Goal: Find specific page/section: Find specific page/section

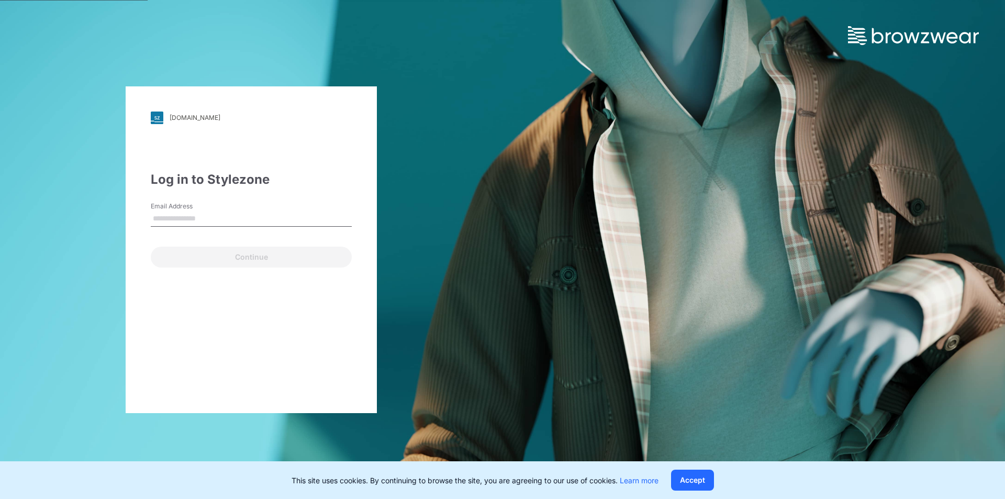
type input "**********"
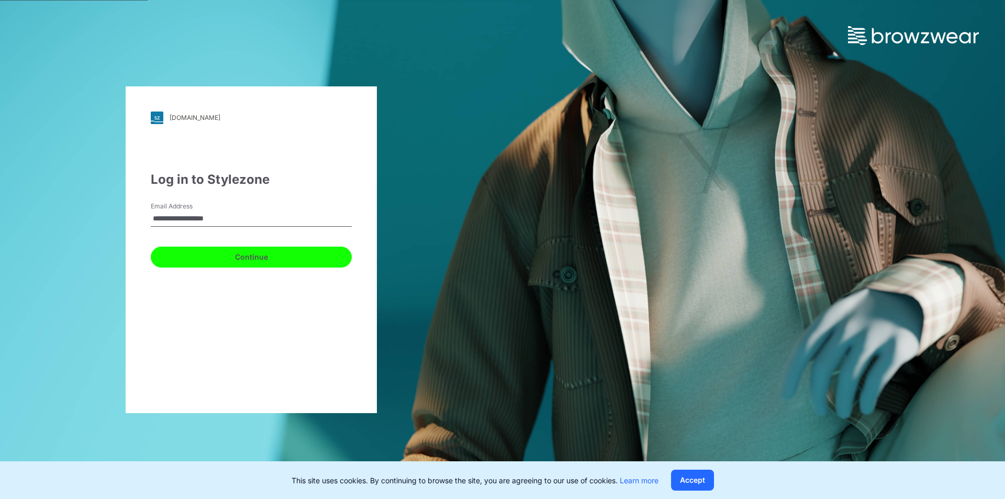
click at [246, 252] on button "Continue" at bounding box center [251, 256] width 201 height 21
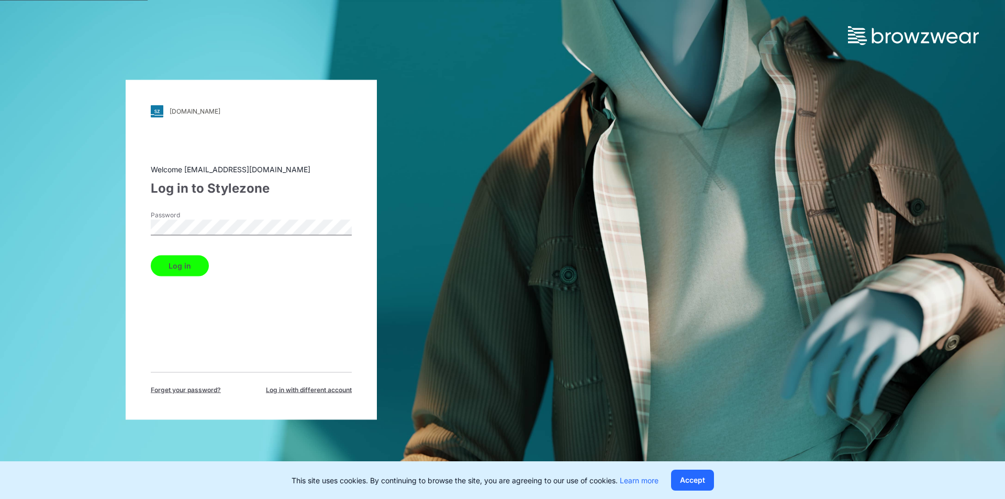
click at [195, 264] on button "Log in" at bounding box center [180, 265] width 58 height 21
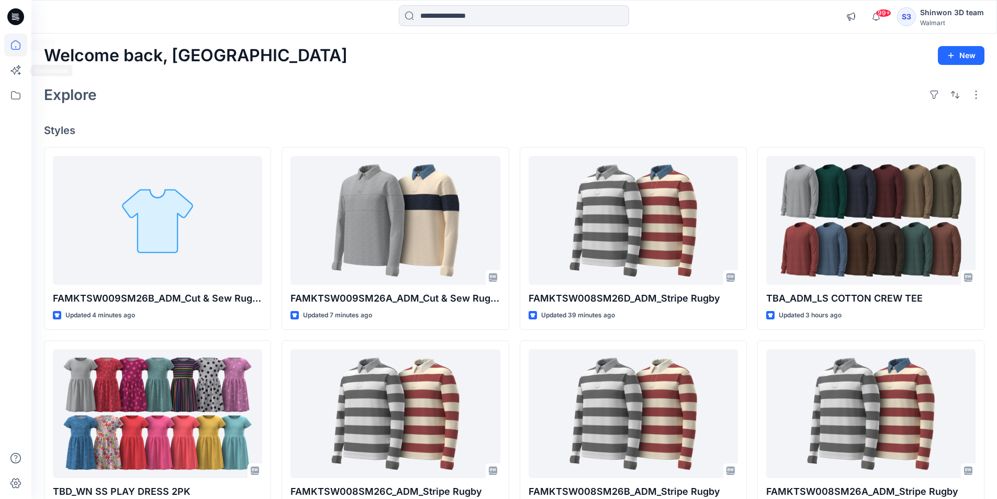
click at [20, 49] on icon at bounding box center [15, 44] width 9 height 9
click at [14, 98] on icon at bounding box center [15, 95] width 23 height 23
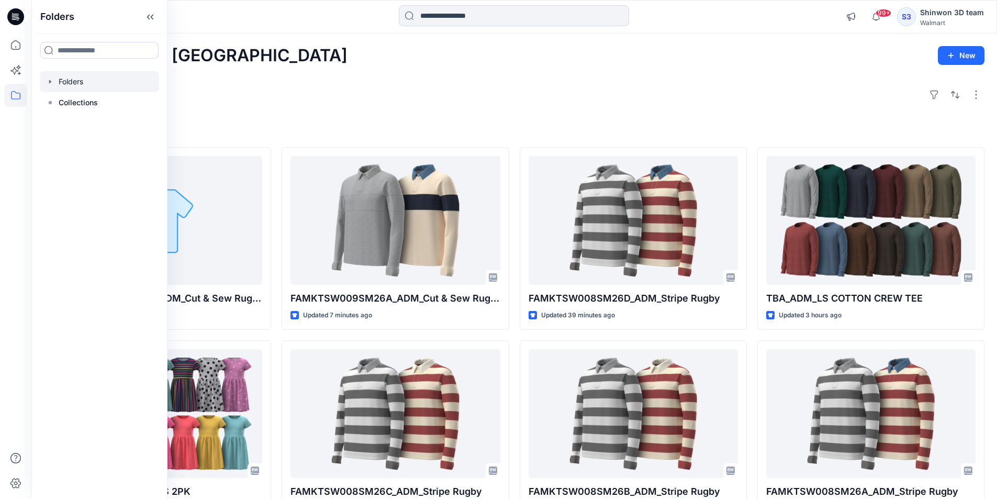
click at [68, 85] on div at bounding box center [99, 81] width 119 height 21
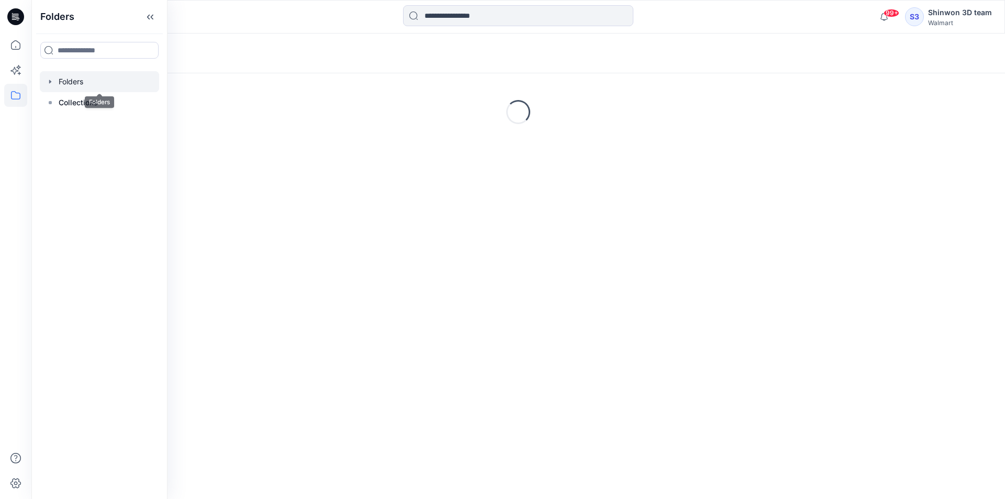
click at [48, 82] on icon "button" at bounding box center [50, 81] width 8 height 8
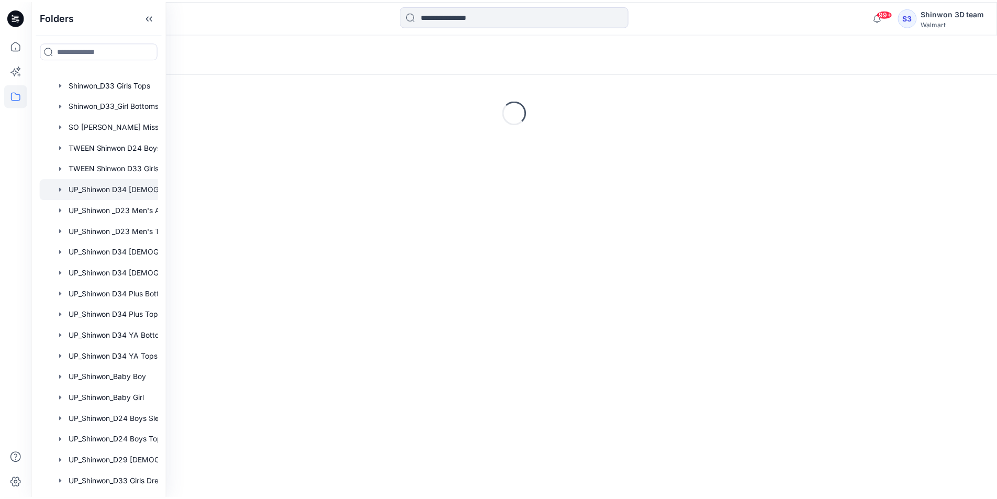
scroll to position [349, 0]
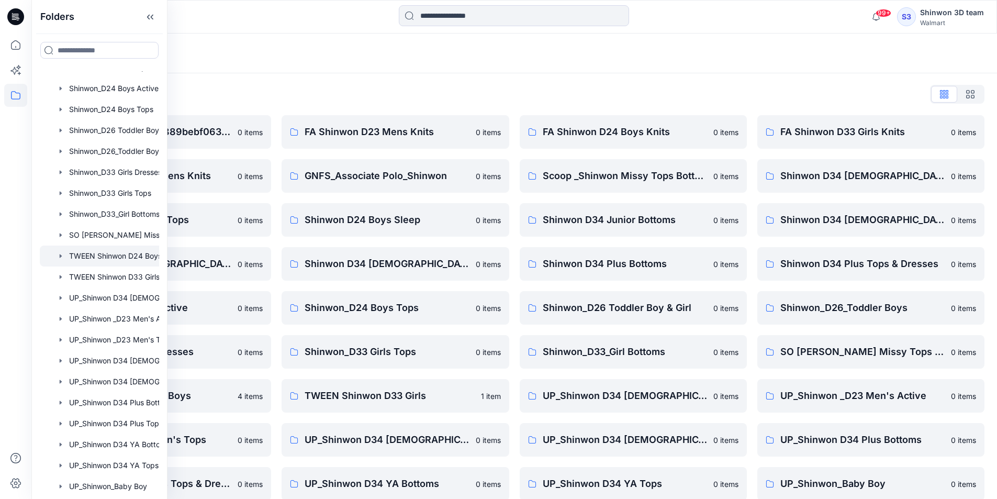
click at [87, 256] on div at bounding box center [113, 255] width 147 height 21
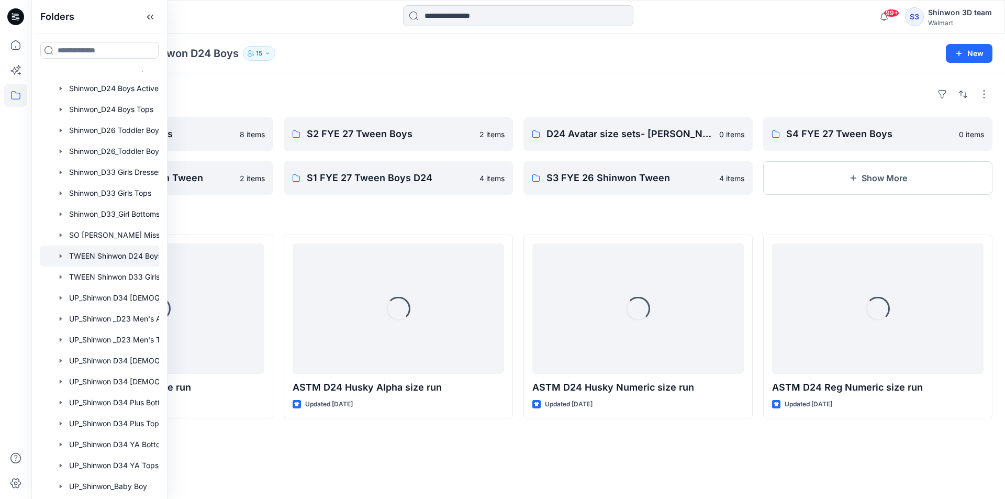
click at [61, 255] on icon "button" at bounding box center [61, 256] width 8 height 8
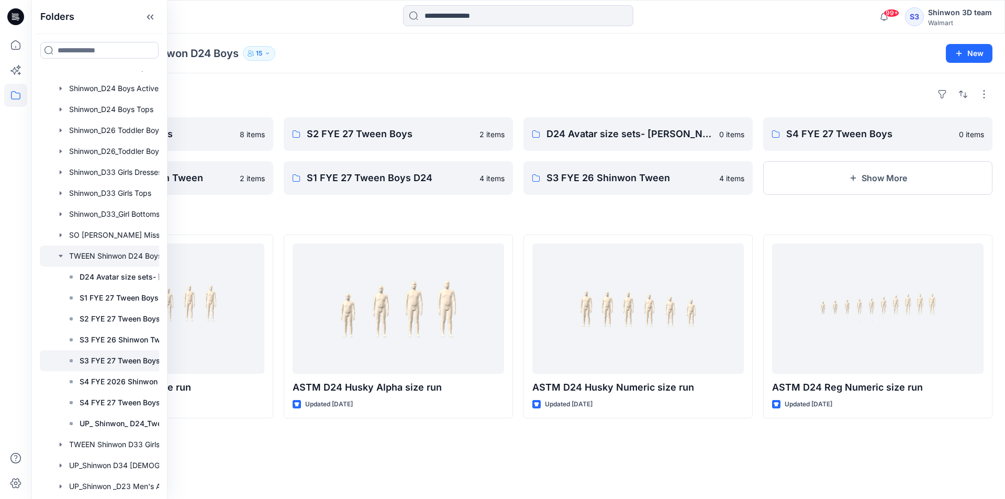
click at [125, 363] on p "S3 FYE 27 Tween Boys" at bounding box center [120, 360] width 81 height 13
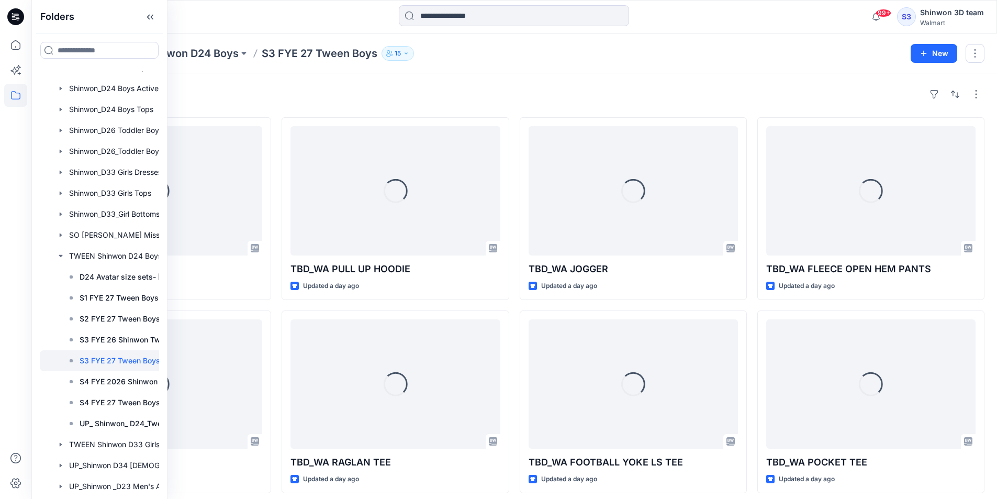
click at [469, 89] on div "Styles" at bounding box center [514, 94] width 940 height 17
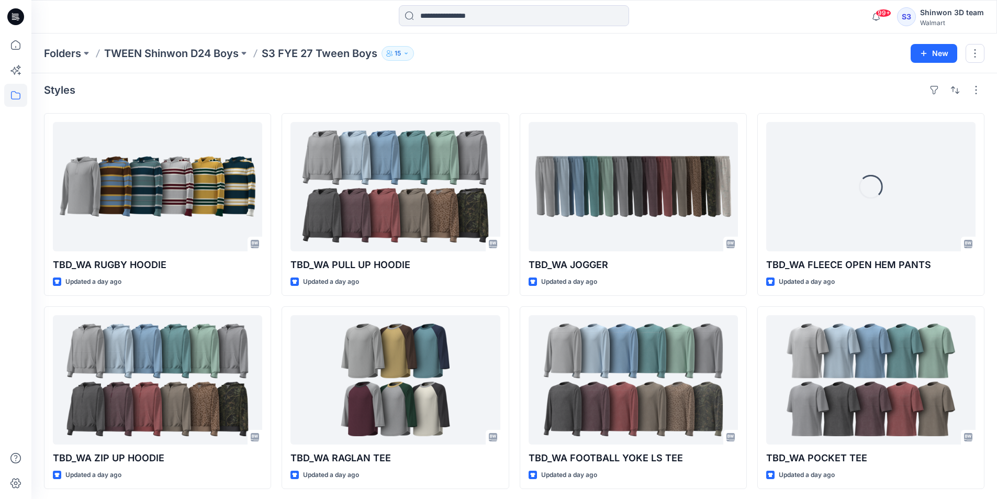
scroll to position [7, 0]
